Goal: Information Seeking & Learning: Learn about a topic

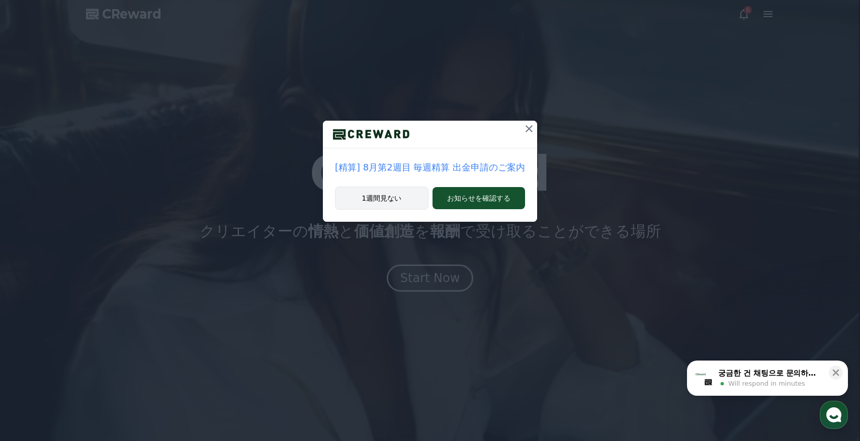
click at [391, 200] on button "1週間見ない" at bounding box center [382, 198] width 94 height 23
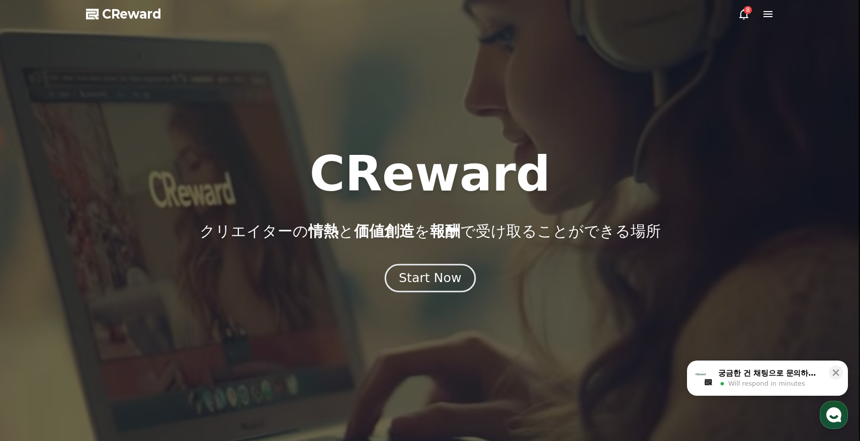
click at [444, 282] on div "Start Now" at bounding box center [430, 278] width 62 height 17
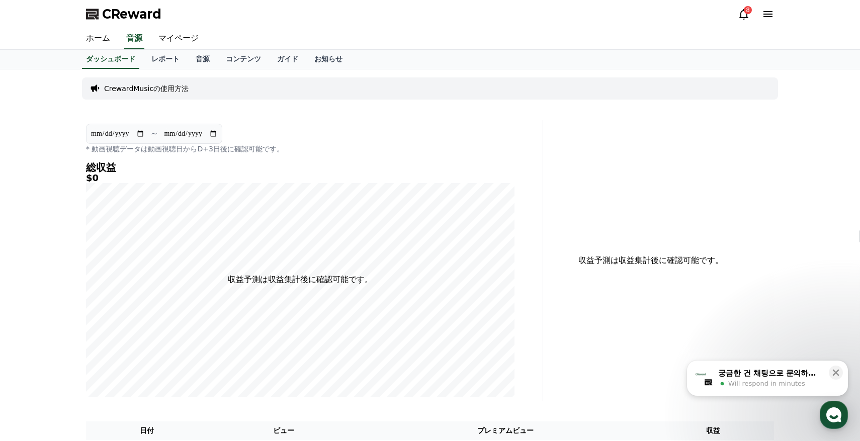
click at [748, 16] on icon at bounding box center [744, 14] width 12 height 12
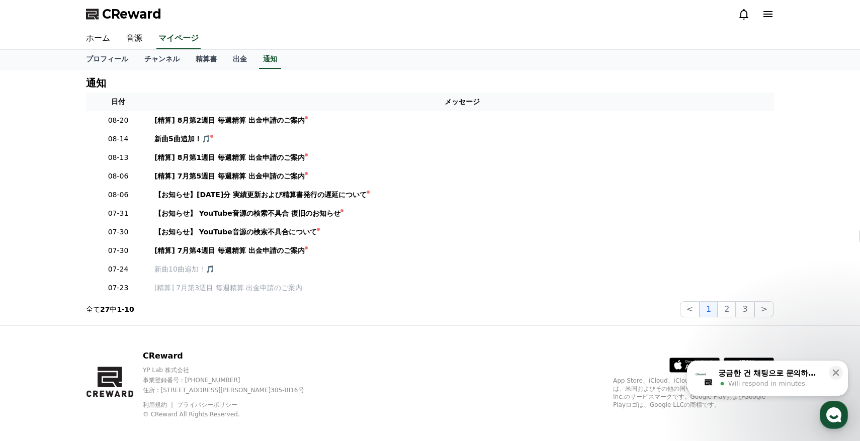
click at [745, 16] on icon at bounding box center [744, 14] width 12 height 12
click at [742, 16] on icon at bounding box center [744, 14] width 12 height 12
click at [766, 13] on icon at bounding box center [768, 14] width 12 height 12
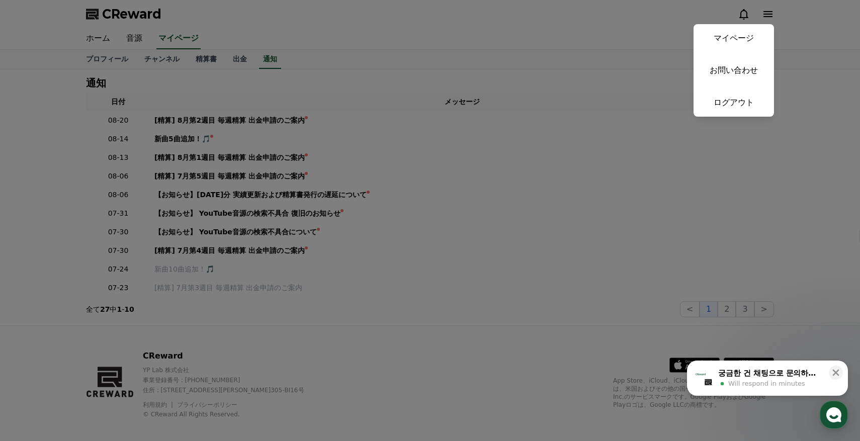
click at [741, 32] on link "マイページ" at bounding box center [734, 38] width 80 height 28
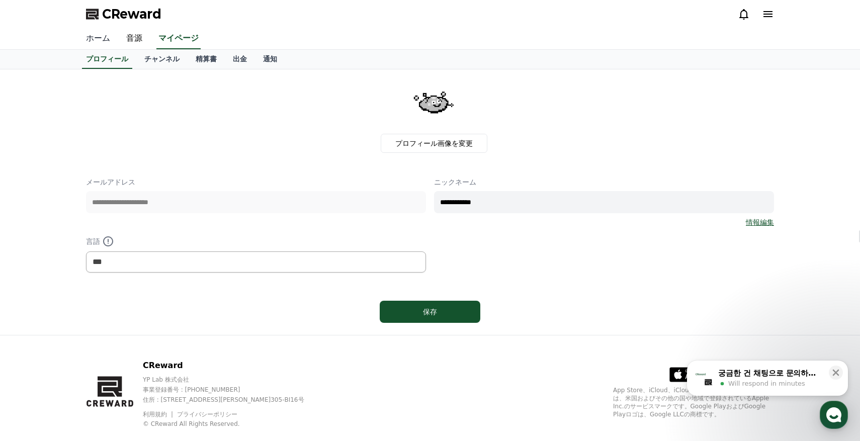
click at [93, 42] on link "ホーム" at bounding box center [98, 38] width 40 height 21
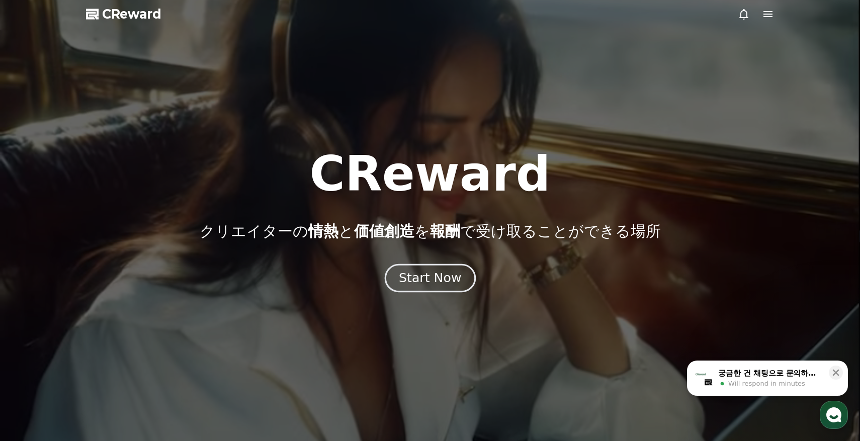
click at [424, 275] on div "Start Now" at bounding box center [430, 278] width 62 height 17
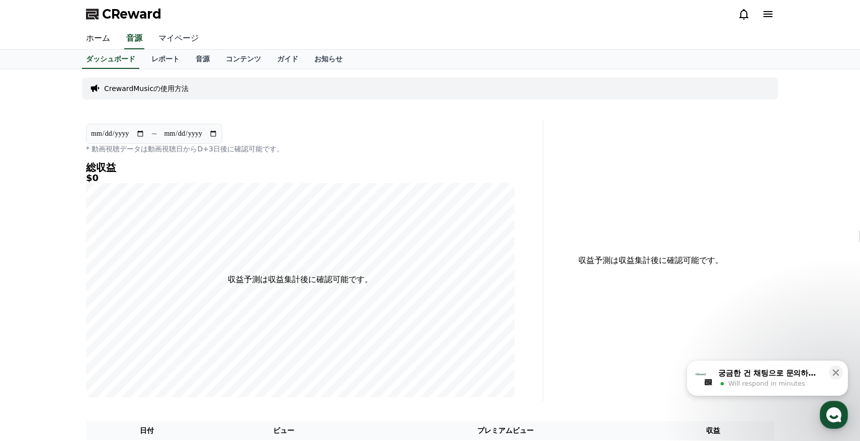
click at [180, 40] on link "マイページ" at bounding box center [178, 38] width 56 height 21
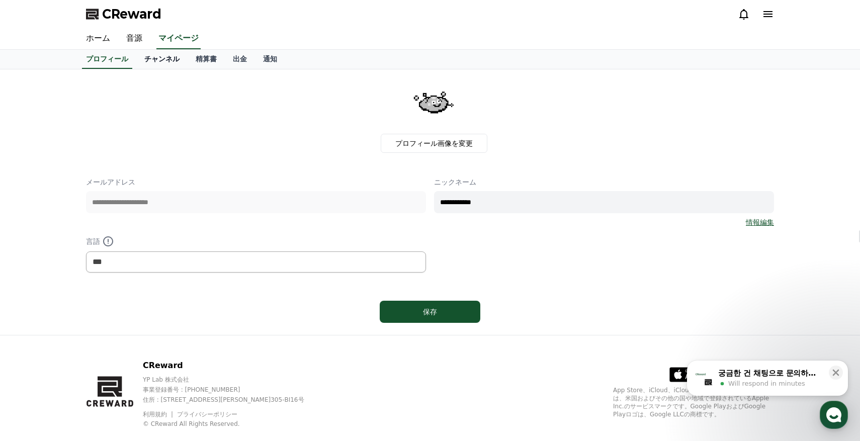
click at [164, 62] on link "チャンネル" at bounding box center [161, 59] width 51 height 19
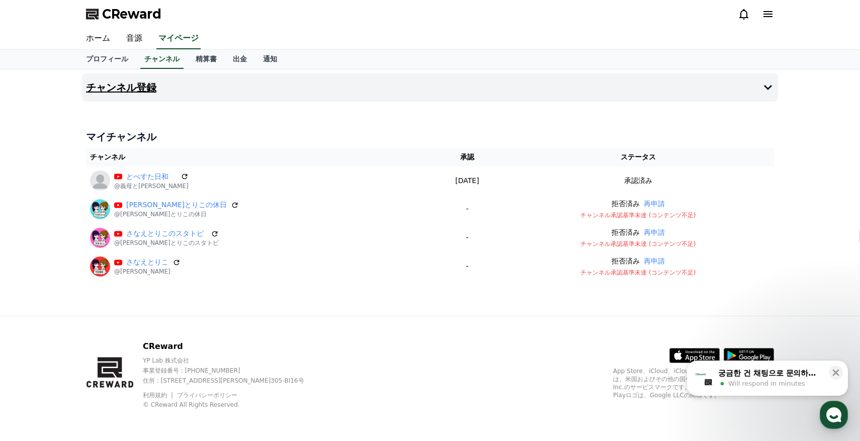
click at [771, 82] on icon at bounding box center [768, 88] width 12 height 12
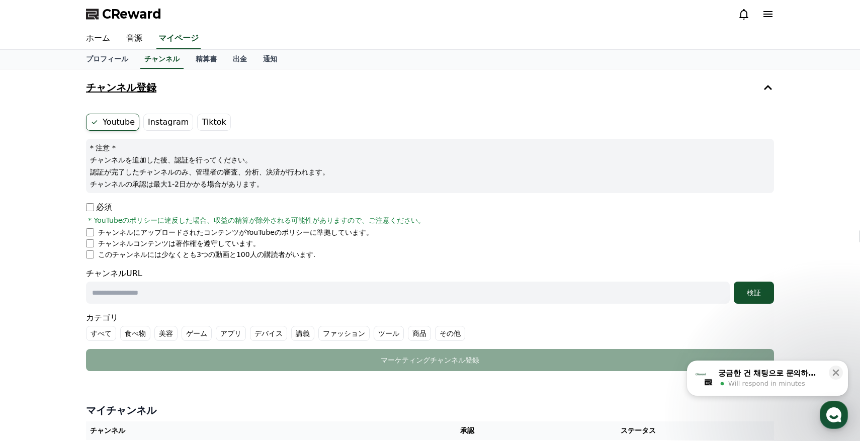
click at [165, 128] on label "Instagram" at bounding box center [168, 122] width 50 height 17
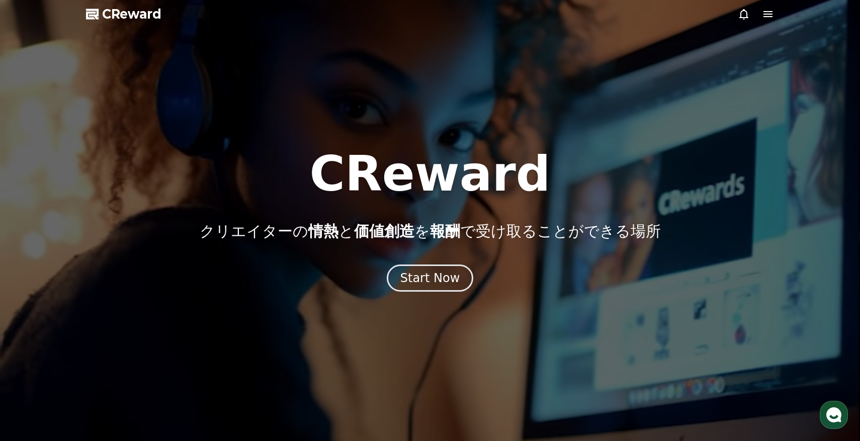
click at [768, 13] on icon at bounding box center [768, 14] width 12 height 12
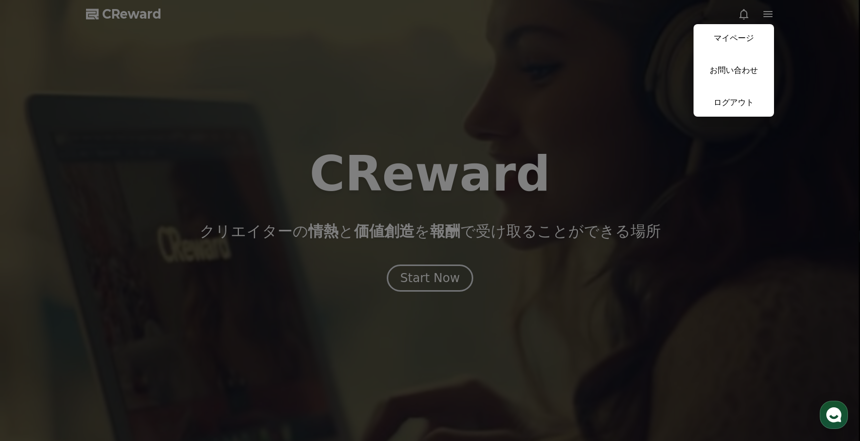
click at [730, 36] on link "マイページ" at bounding box center [734, 38] width 80 height 28
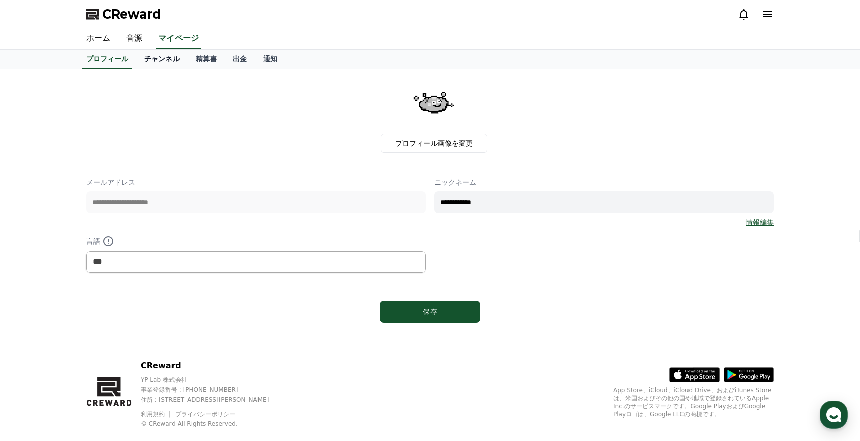
click at [170, 64] on link "チャンネル" at bounding box center [161, 59] width 51 height 19
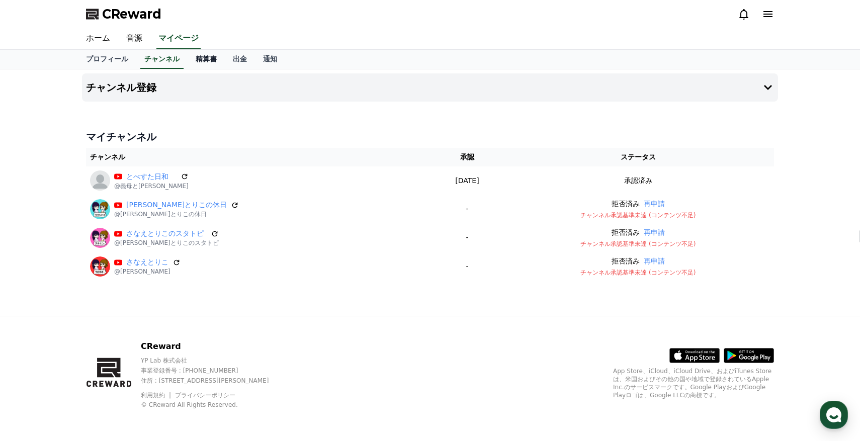
click at [208, 58] on link "精算書" at bounding box center [206, 59] width 37 height 19
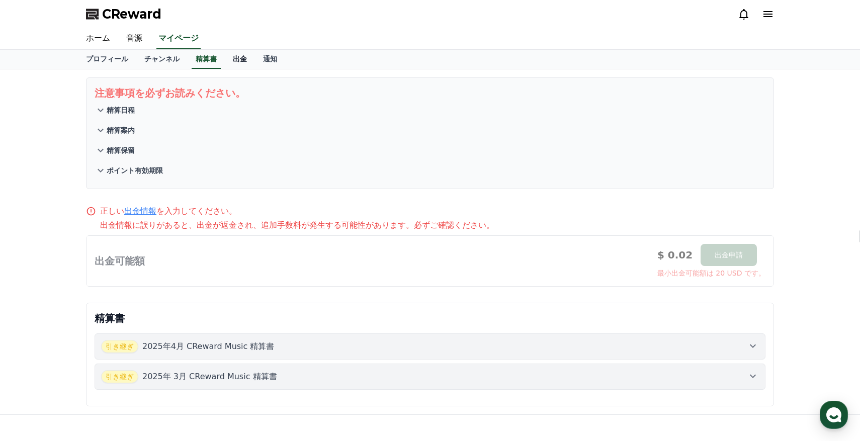
click at [241, 57] on link "出金" at bounding box center [240, 59] width 30 height 19
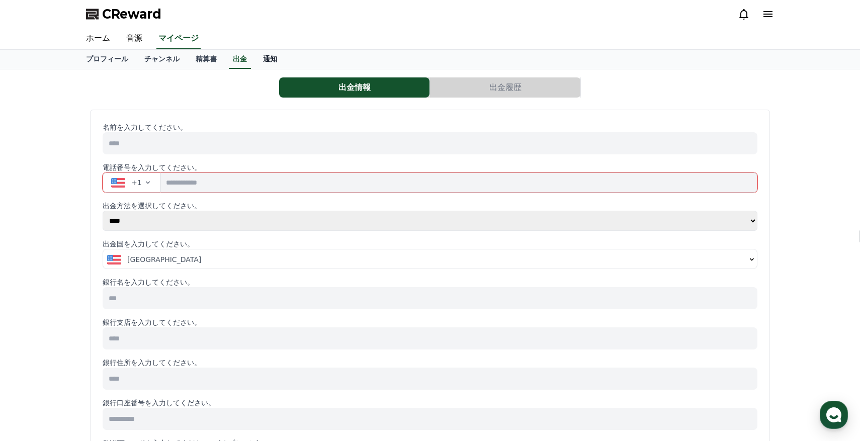
click at [280, 60] on link "通知" at bounding box center [270, 59] width 30 height 19
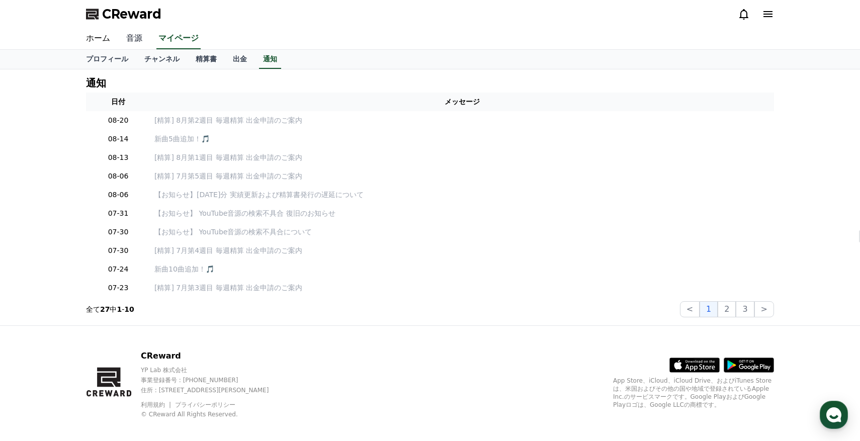
click at [135, 40] on link "音源" at bounding box center [134, 38] width 32 height 21
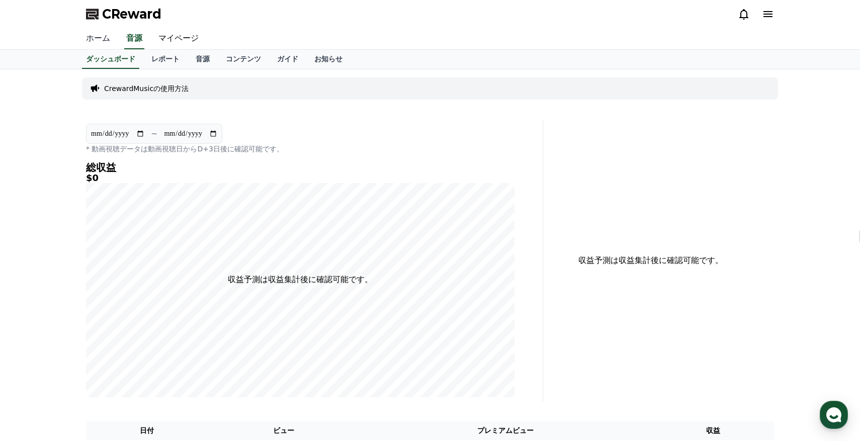
click at [103, 40] on link "ホーム" at bounding box center [98, 38] width 40 height 21
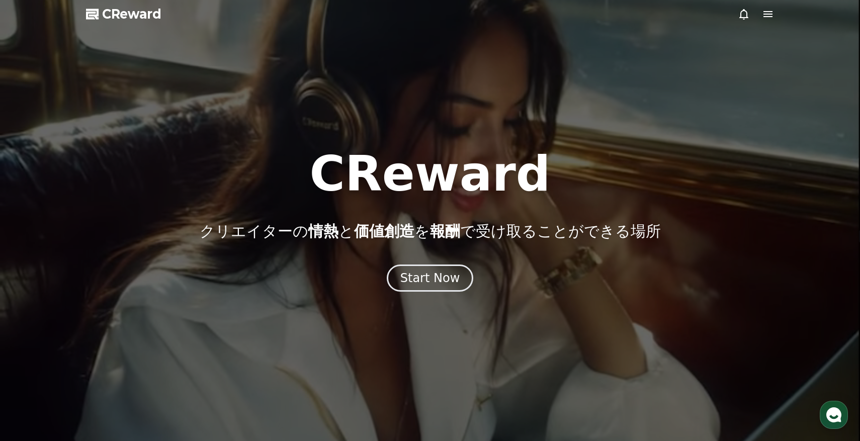
click at [761, 16] on div at bounding box center [756, 14] width 36 height 12
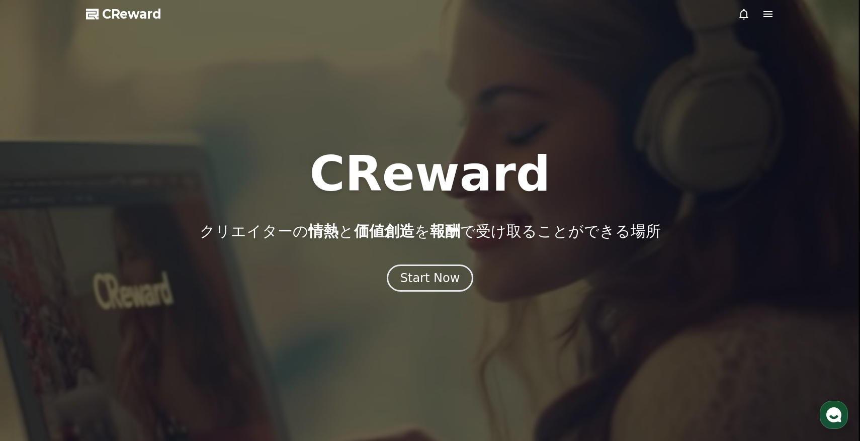
click at [763, 16] on icon at bounding box center [768, 14] width 12 height 12
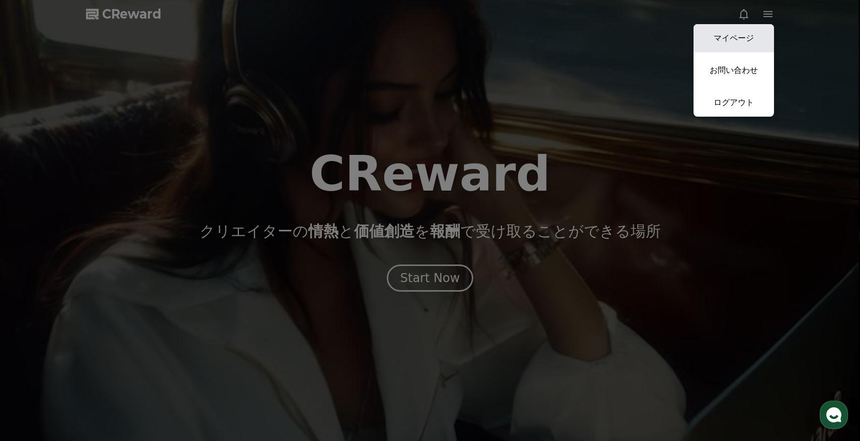
click at [735, 43] on link "マイページ" at bounding box center [734, 38] width 80 height 28
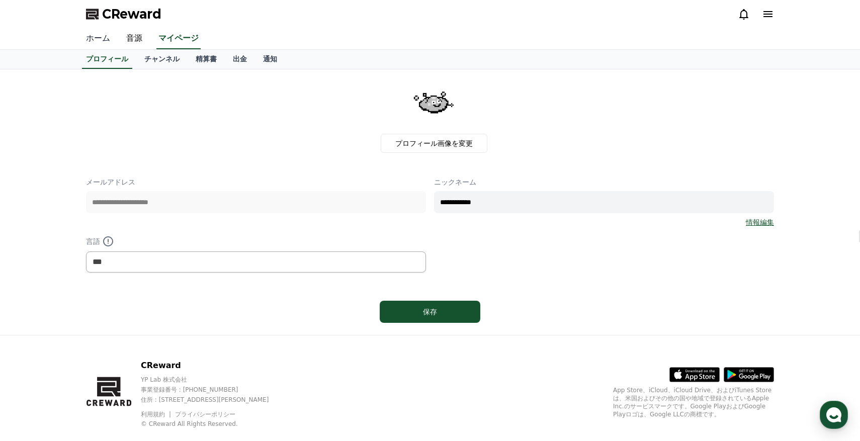
click at [107, 42] on link "ホーム" at bounding box center [98, 38] width 40 height 21
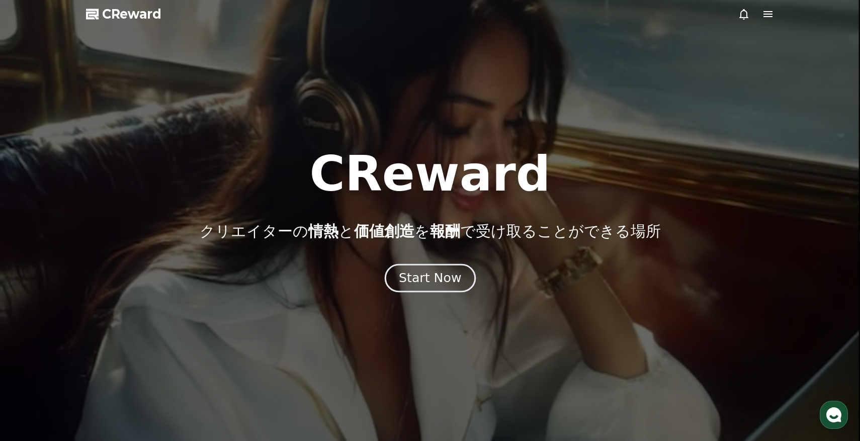
click at [428, 278] on div "Start Now" at bounding box center [430, 278] width 62 height 17
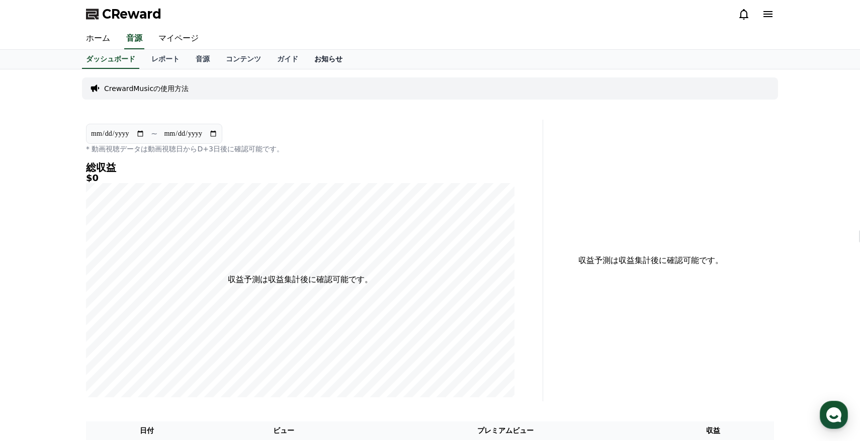
click at [334, 58] on link "お知らせ" at bounding box center [328, 59] width 44 height 19
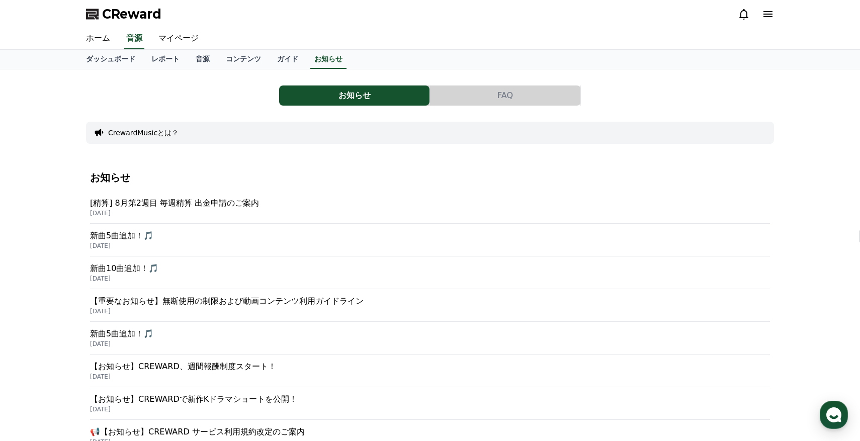
click at [297, 302] on p "【重要なお知らせ】無断使用の制限および動画コンテンツ利用ガイドライン" at bounding box center [430, 301] width 680 height 12
